Goal: Task Accomplishment & Management: Manage account settings

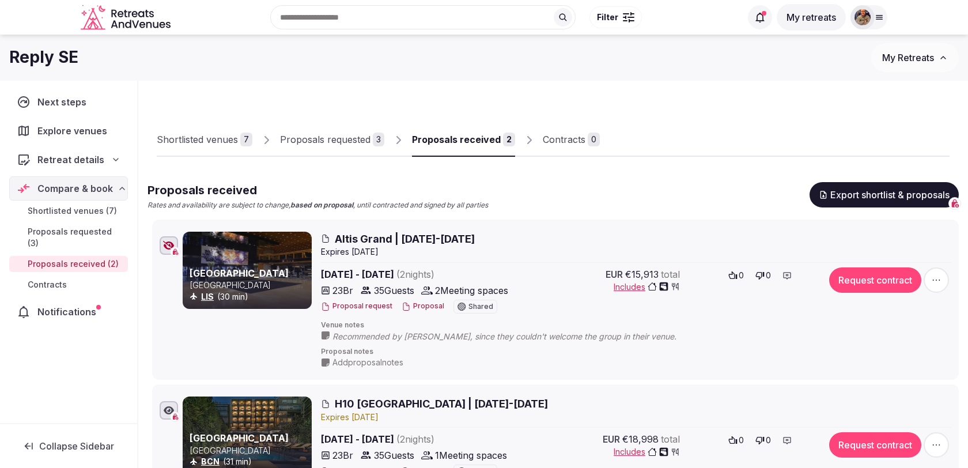
click at [353, 146] on div "Proposals requested" at bounding box center [325, 139] width 90 height 14
click at [341, 146] on div "Proposals requested" at bounding box center [325, 139] width 90 height 14
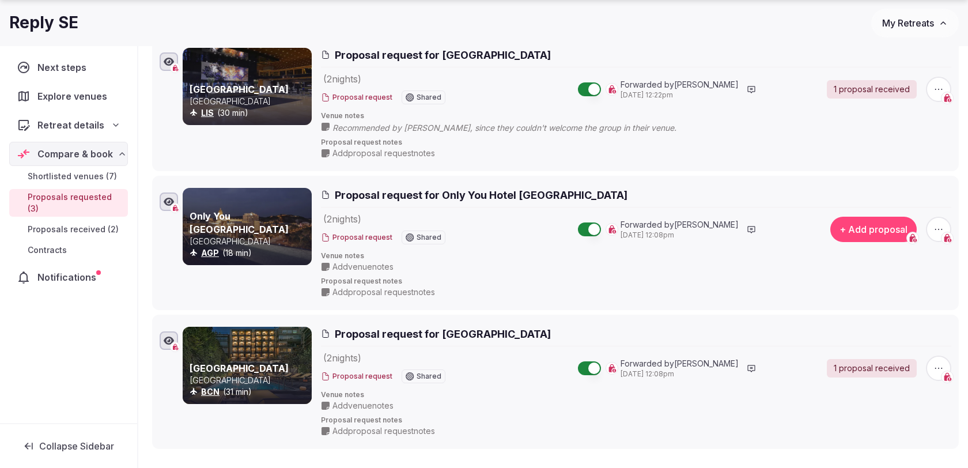
scroll to position [185, 0]
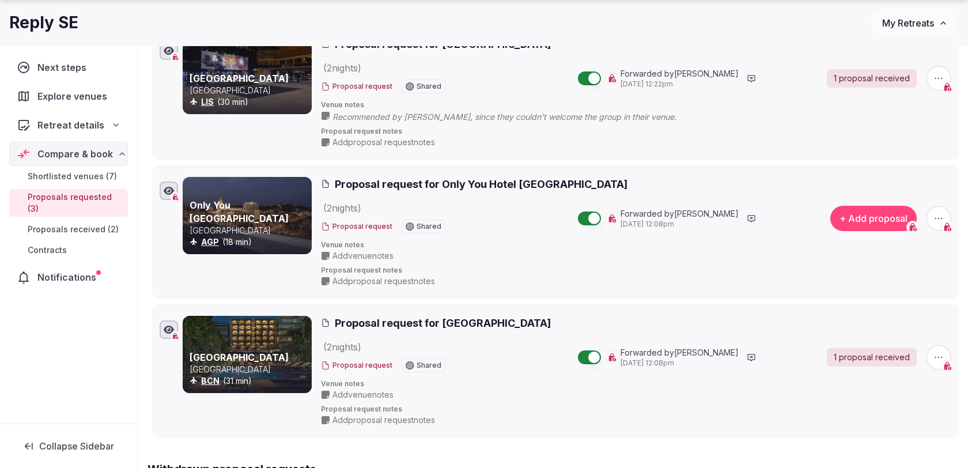
click at [941, 215] on icon "button" at bounding box center [939, 219] width 12 height 12
click at [891, 147] on button "Withdraw proposal request" at bounding box center [895, 147] width 131 height 18
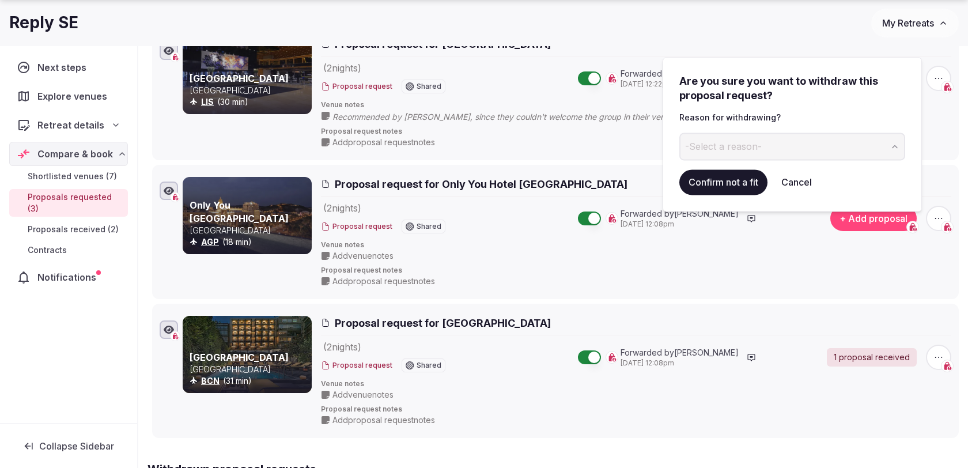
click at [807, 142] on button "-Select a reason-" at bounding box center [792, 146] width 226 height 28
click at [739, 181] on button "Confirm not a fit" at bounding box center [723, 181] width 88 height 25
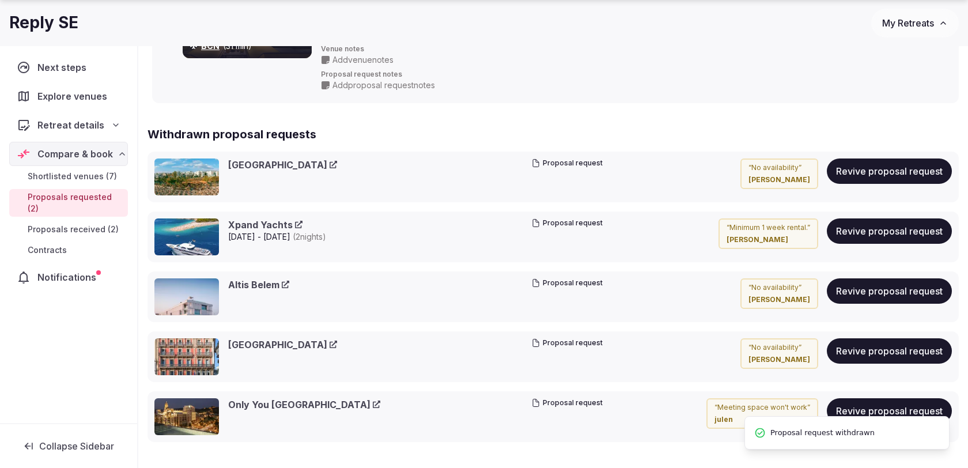
scroll to position [382, 0]
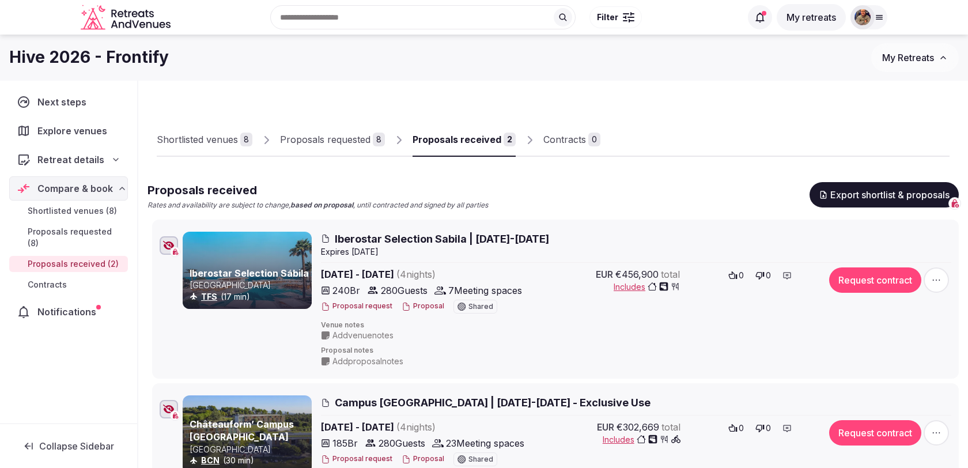
click at [359, 140] on div "Proposals requested" at bounding box center [325, 139] width 90 height 14
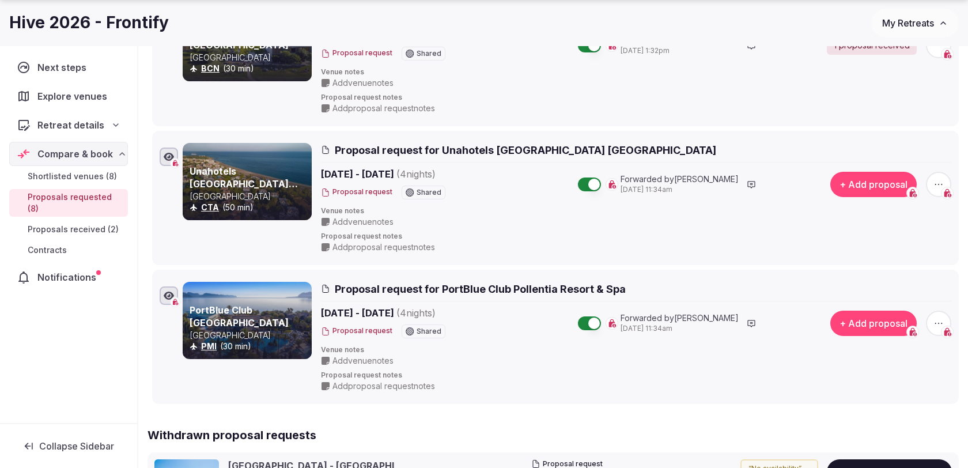
scroll to position [922, 0]
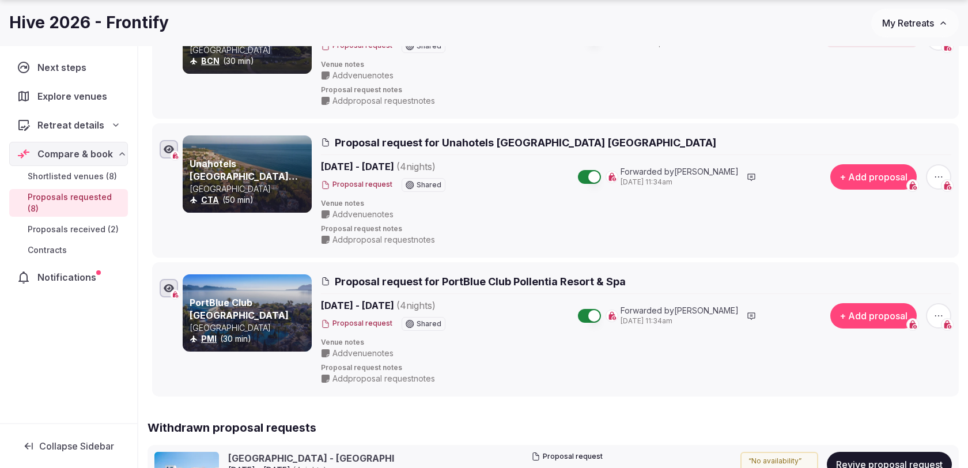
click at [851, 180] on button "+ Add proposal" at bounding box center [873, 176] width 86 height 25
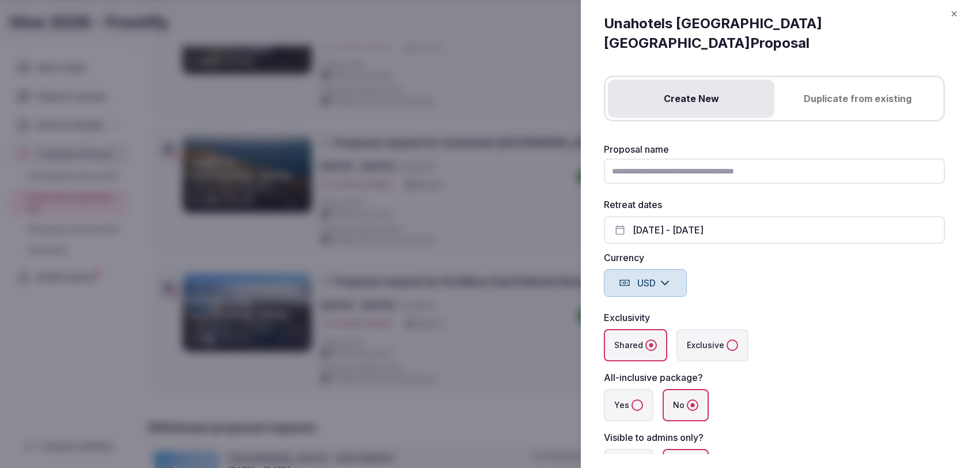
click at [753, 158] on input "Proposal name" at bounding box center [774, 170] width 341 height 25
type input "**********"
click at [842, 266] on div "Currency USD" at bounding box center [774, 275] width 341 height 44
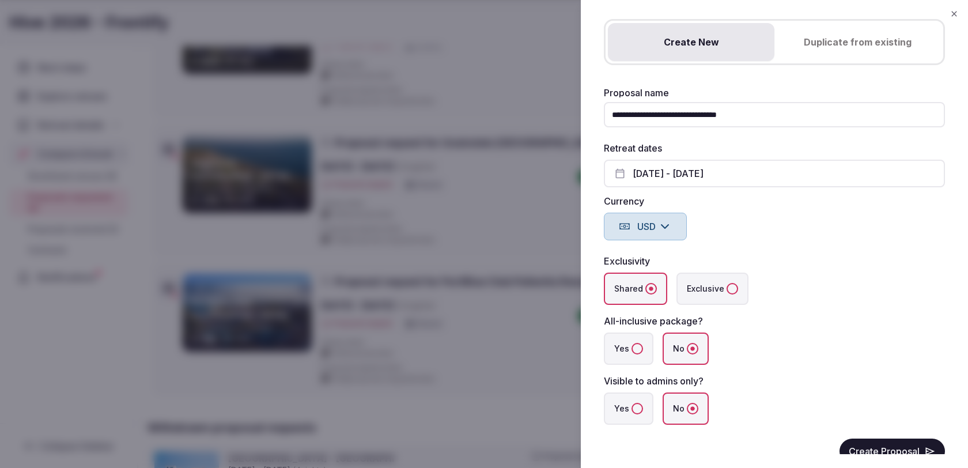
click at [662, 219] on icon "button" at bounding box center [665, 226] width 14 height 14
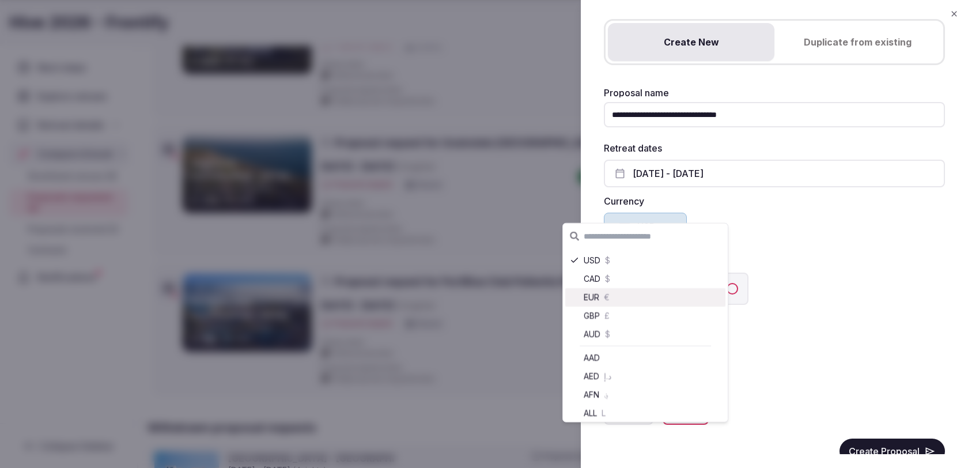
click at [638, 298] on div "EUR €" at bounding box center [645, 297] width 160 height 18
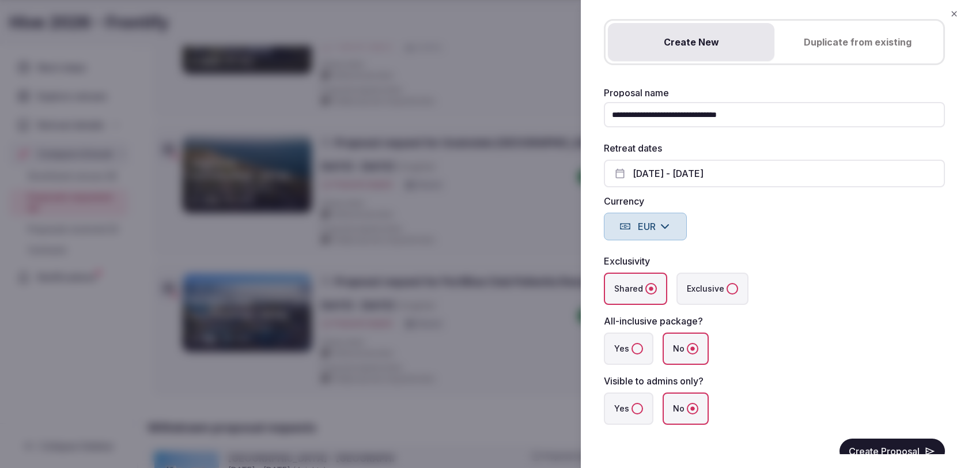
click at [634, 400] on label "Yes" at bounding box center [629, 408] width 50 height 32
click at [634, 403] on button "Yes" at bounding box center [637, 409] width 12 height 12
click at [857, 438] on button "Create Proposal" at bounding box center [891, 450] width 105 height 25
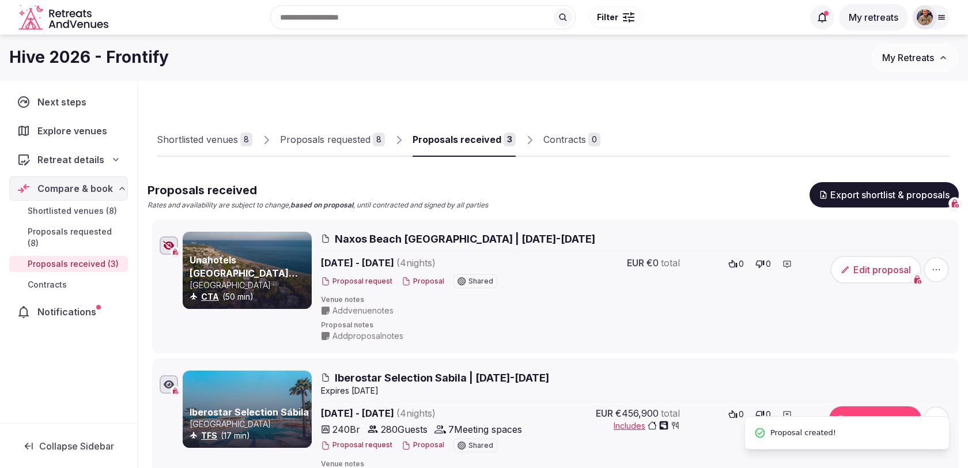
click at [868, 275] on button "Edit proposal" at bounding box center [875, 270] width 91 height 28
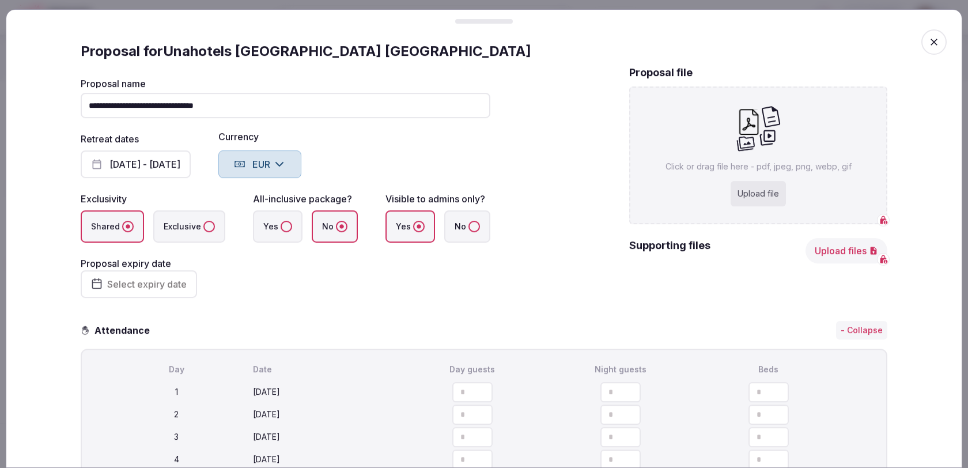
click at [751, 197] on div "Upload file" at bounding box center [757, 193] width 55 height 25
type input "**********"
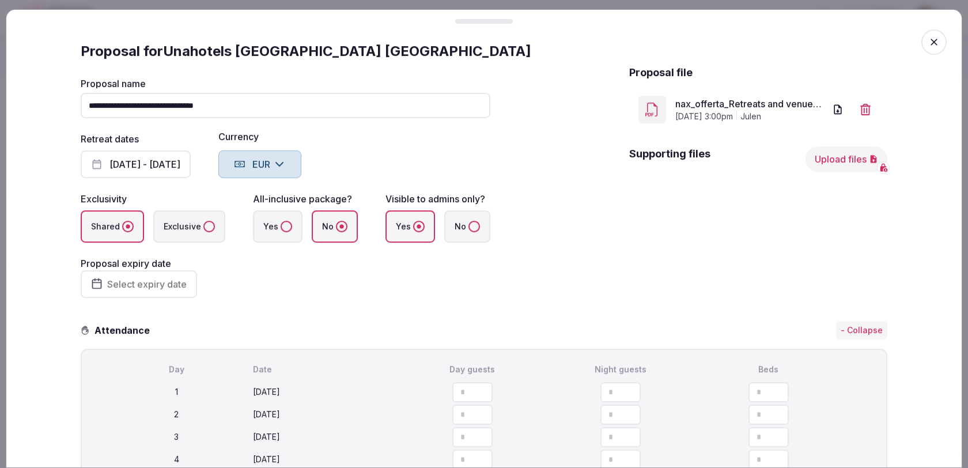
click at [936, 41] on icon "button" at bounding box center [934, 42] width 12 height 12
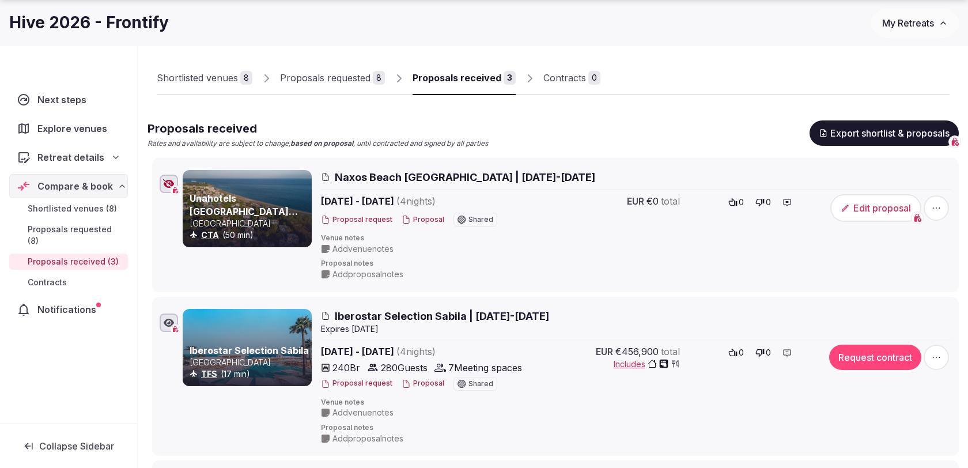
scroll to position [75, 0]
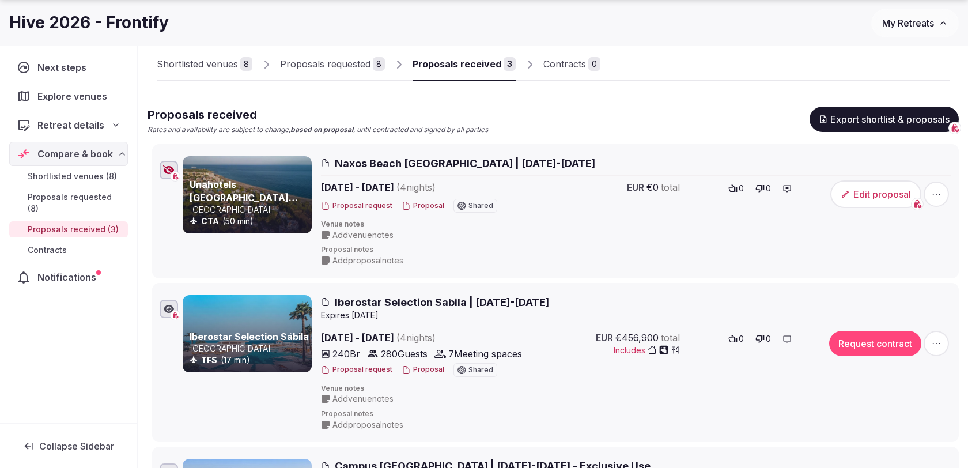
click at [937, 194] on icon "button" at bounding box center [936, 194] width 12 height 12
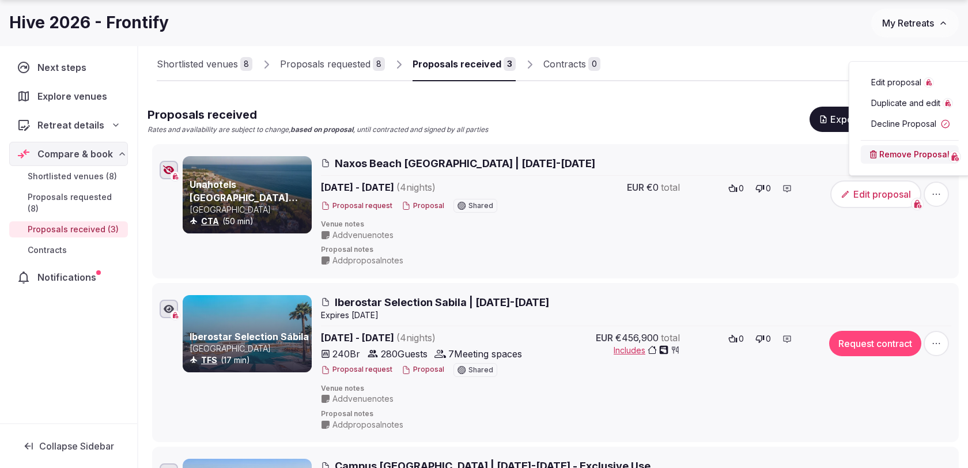
click at [895, 154] on button "Remove Proposal" at bounding box center [910, 154] width 98 height 18
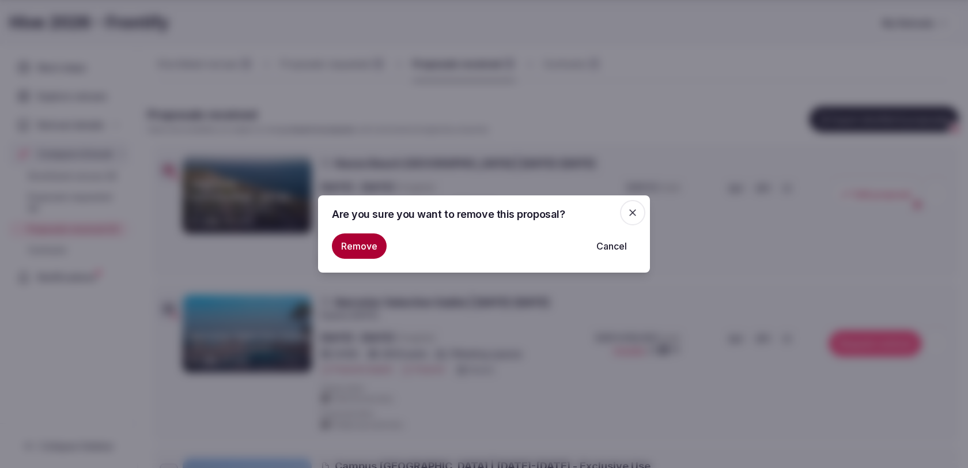
click at [372, 244] on button "Remove" at bounding box center [359, 245] width 55 height 25
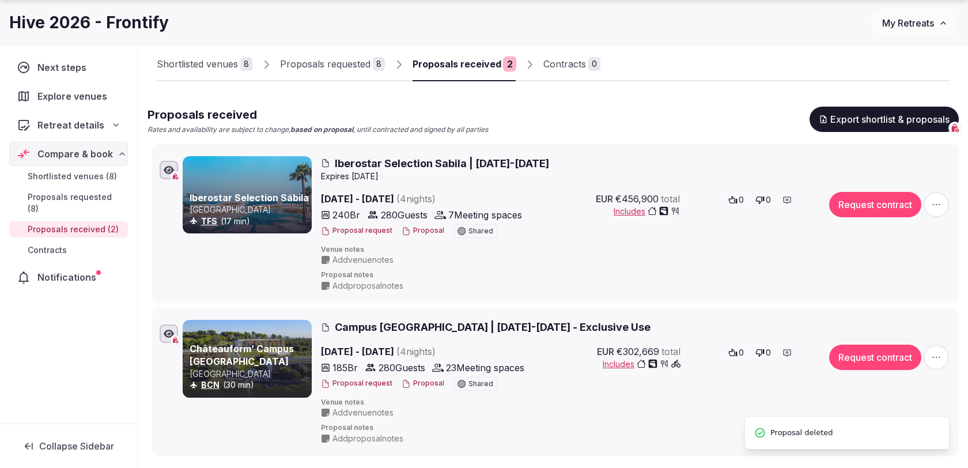
click at [352, 60] on div "Proposals requested" at bounding box center [325, 64] width 90 height 14
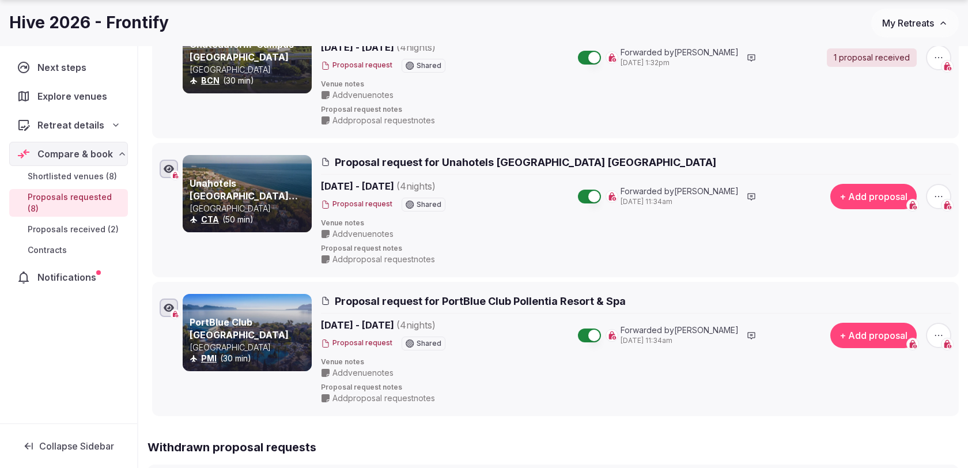
scroll to position [912, 0]
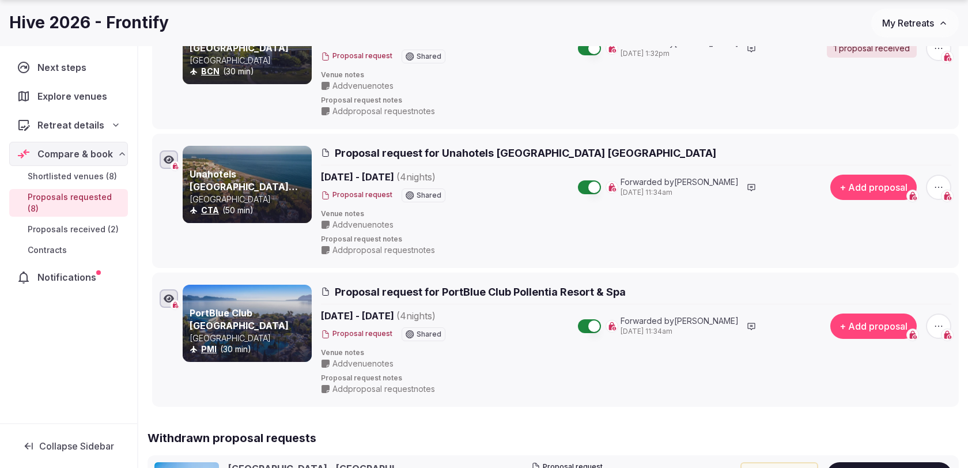
click at [373, 222] on span "Add venue notes" at bounding box center [362, 225] width 61 height 12
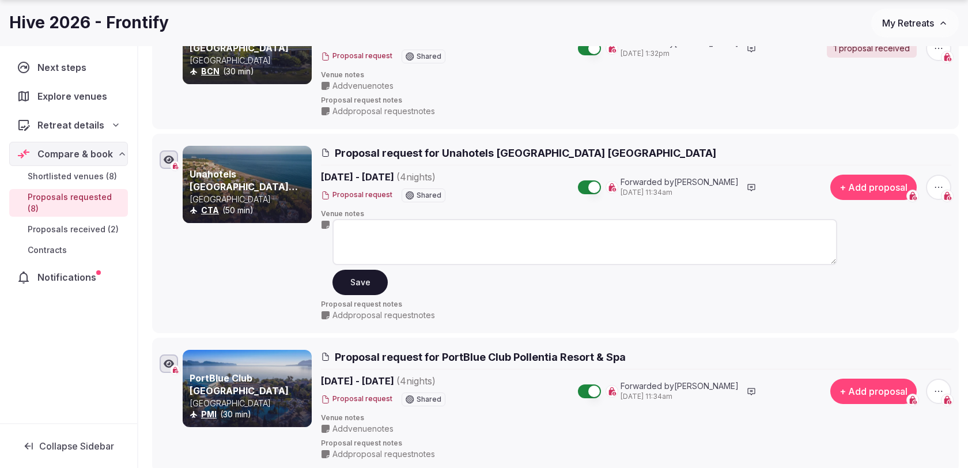
click at [373, 237] on textarea at bounding box center [584, 242] width 505 height 46
type textarea "**********"
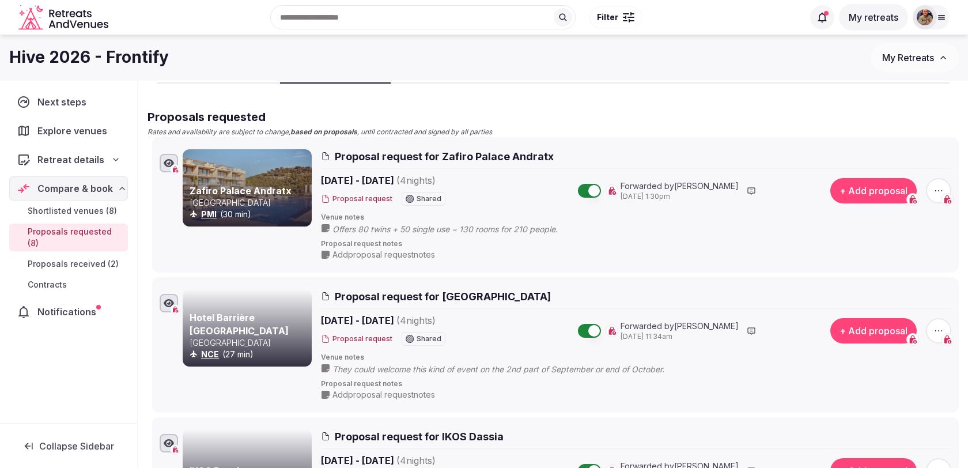
scroll to position [0, 0]
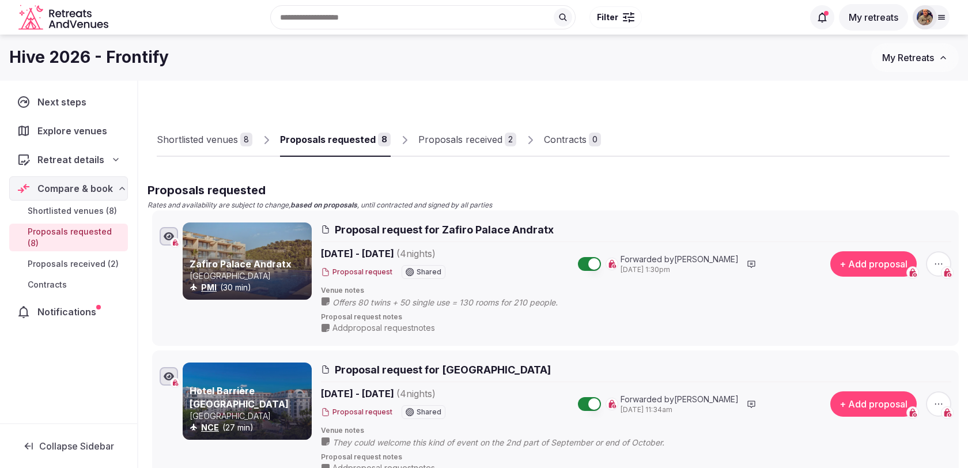
click at [453, 142] on div "Proposals received" at bounding box center [460, 139] width 84 height 14
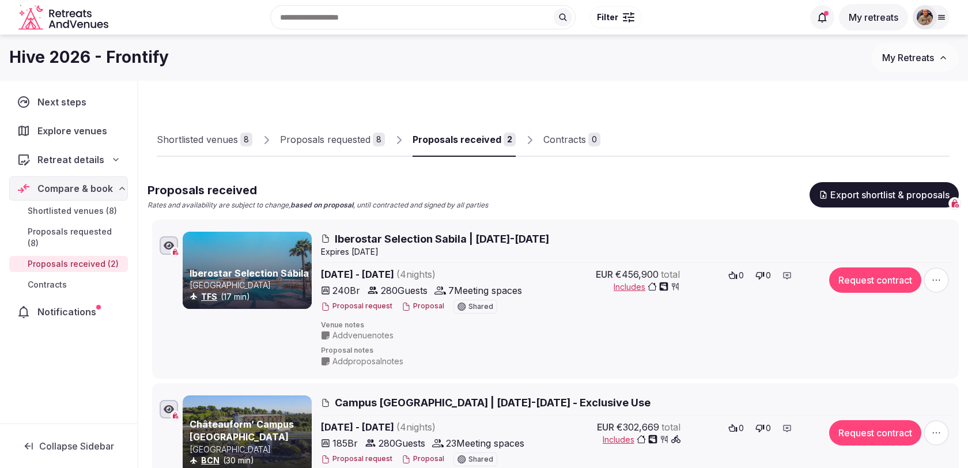
click at [349, 135] on div "Proposals requested" at bounding box center [325, 139] width 90 height 14
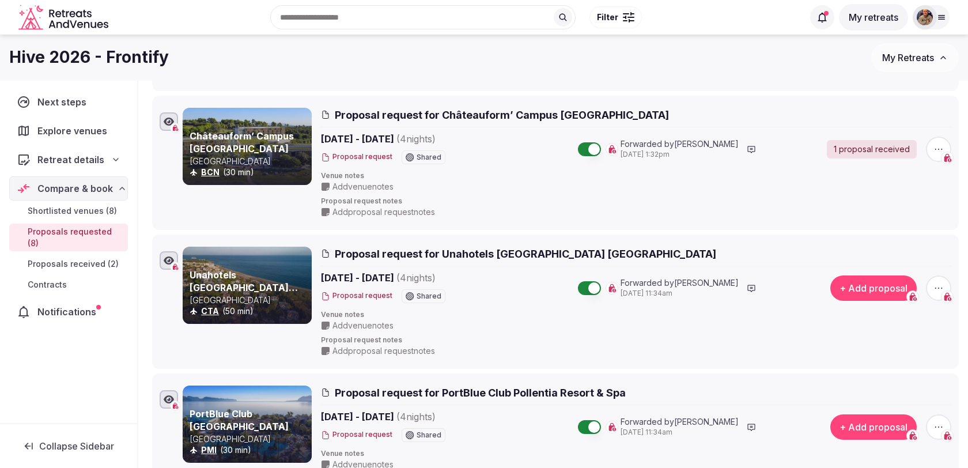
scroll to position [807, 0]
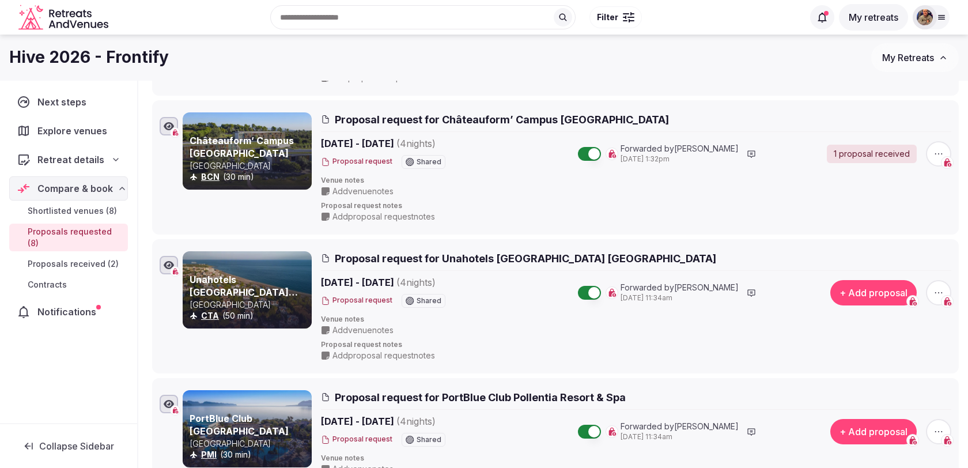
click at [353, 324] on span "Add venue notes" at bounding box center [362, 330] width 61 height 12
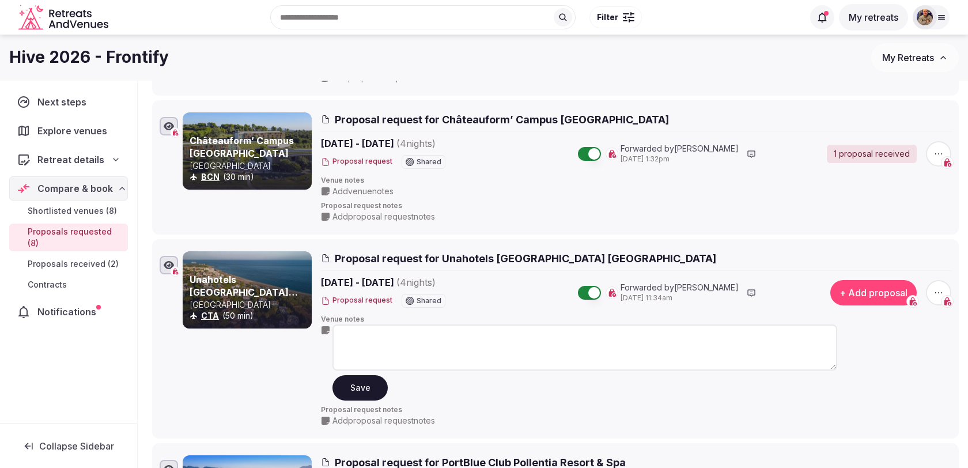
click at [362, 331] on textarea at bounding box center [584, 347] width 505 height 46
click at [547, 344] on textarea "**********" at bounding box center [584, 347] width 505 height 46
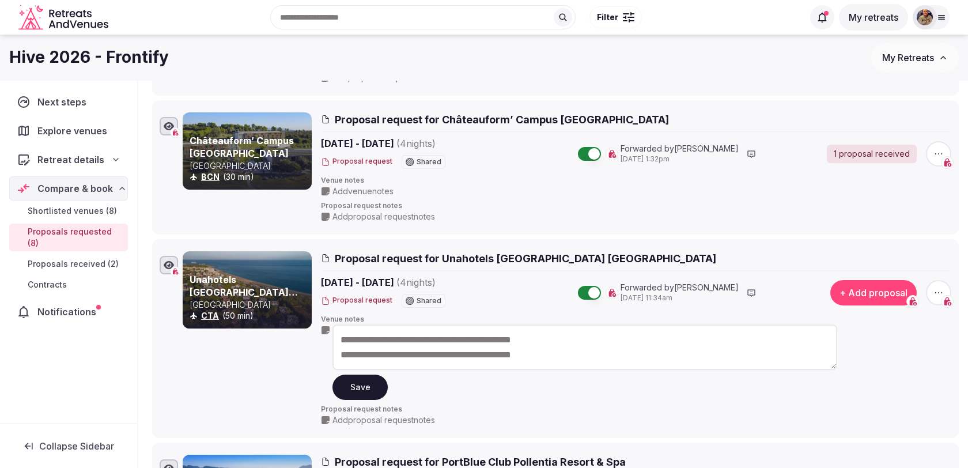
click at [610, 350] on textarea "**********" at bounding box center [584, 347] width 505 height 46
type textarea "**********"
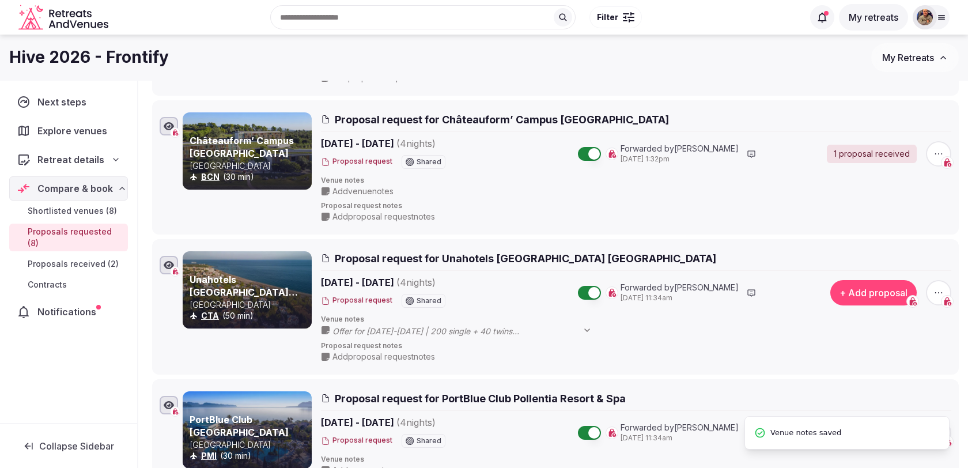
click at [465, 329] on span "Offer for 24-28 Aug 2026 | 200 single + 40 twins Accommodation + Meeting Rooms …" at bounding box center [467, 331] width 271 height 12
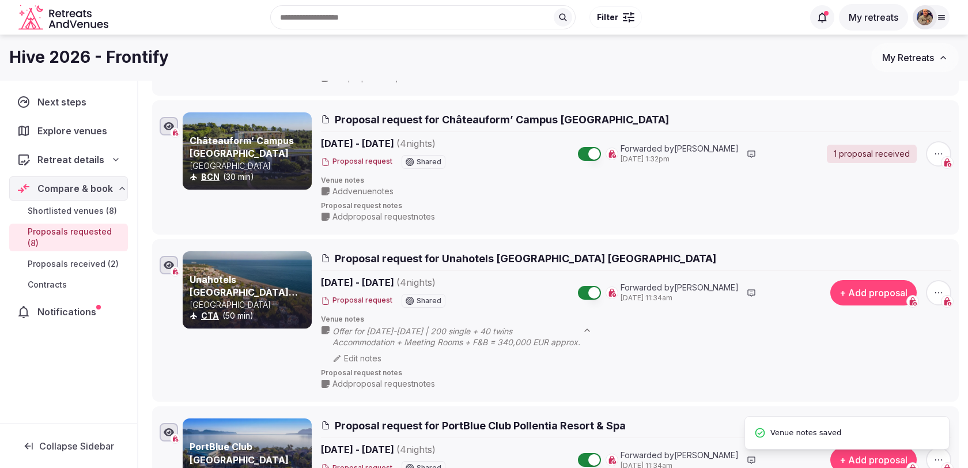
click at [465, 329] on span "Offer for 24-28 Aug 2026 | 200 single + 40 twins Accommodation + Meeting Rooms …" at bounding box center [467, 336] width 271 height 22
click at [362, 354] on div "Edit notes" at bounding box center [467, 359] width 271 height 12
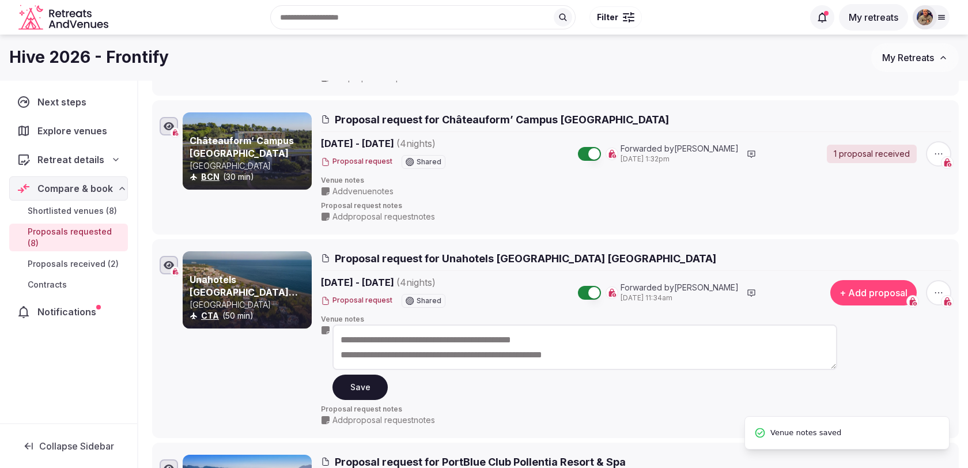
click at [637, 351] on textarea "**********" at bounding box center [584, 347] width 505 height 46
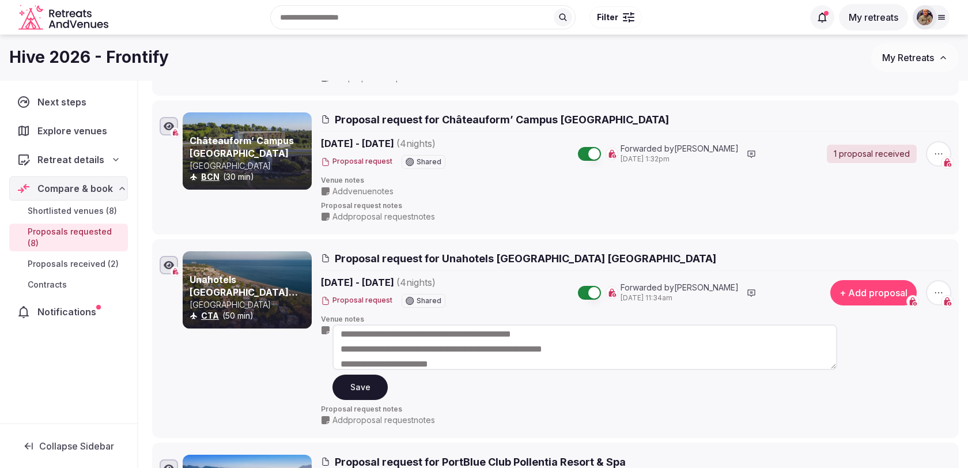
scroll to position [15, 0]
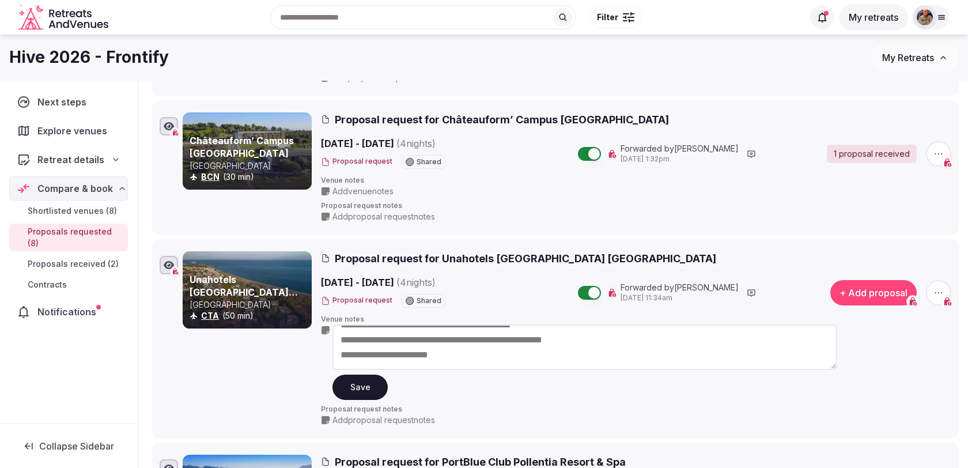
drag, startPoint x: 455, startPoint y: 358, endPoint x: 377, endPoint y: 347, distance: 78.5
click at [377, 347] on textarea "**********" at bounding box center [584, 347] width 505 height 46
type textarea "**********"
click at [354, 384] on button "Save" at bounding box center [359, 386] width 55 height 25
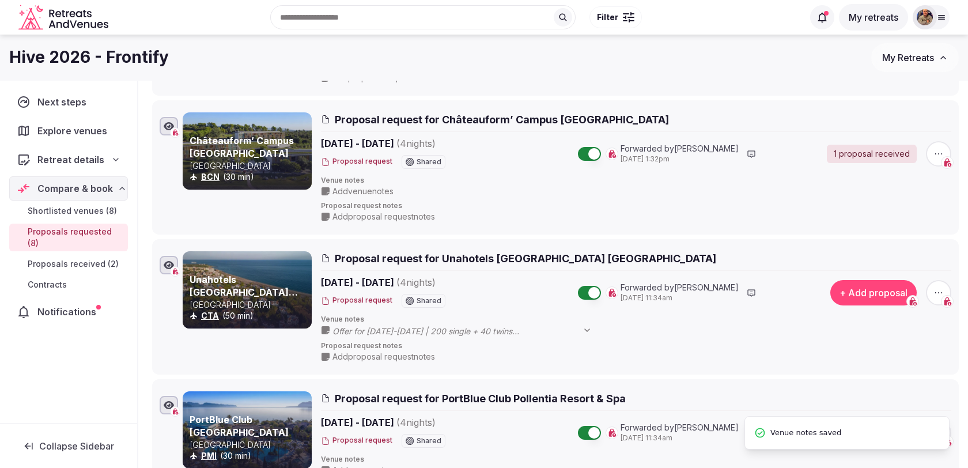
click at [588, 329] on icon at bounding box center [587, 330] width 5 height 2
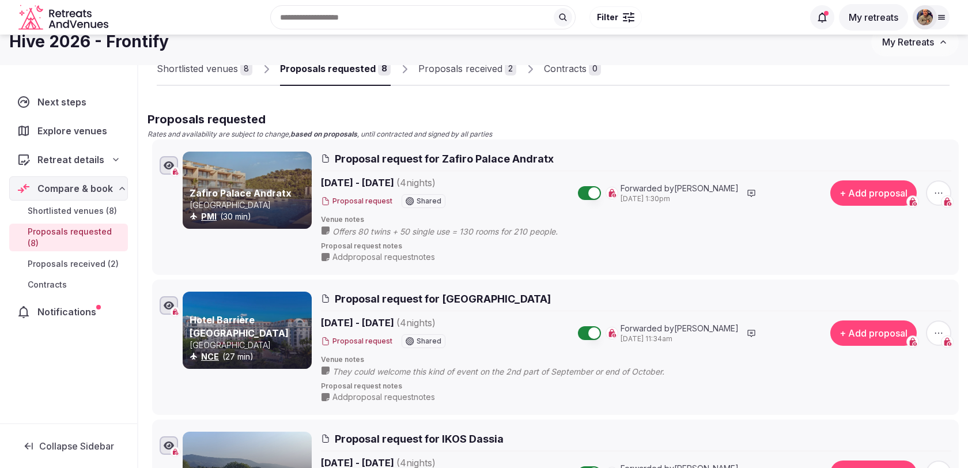
scroll to position [0, 0]
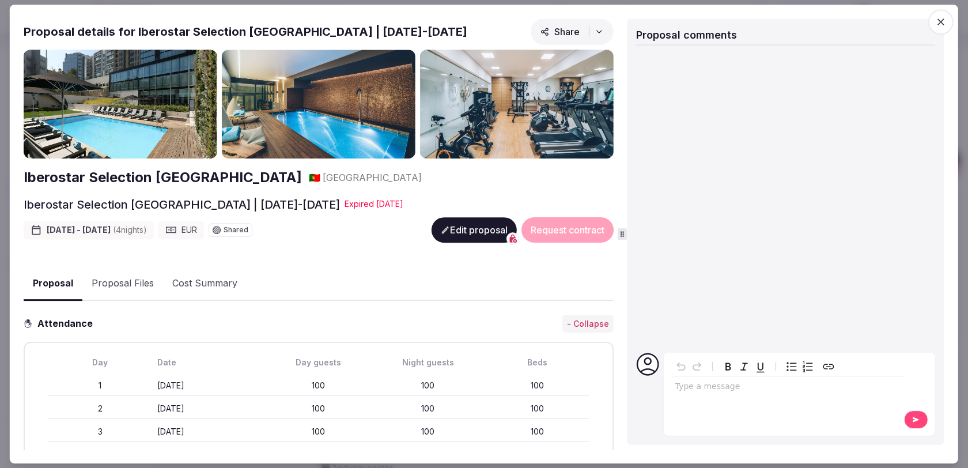
click at [938, 20] on icon "button" at bounding box center [941, 22] width 12 height 12
